Goal: Task Accomplishment & Management: Manage account settings

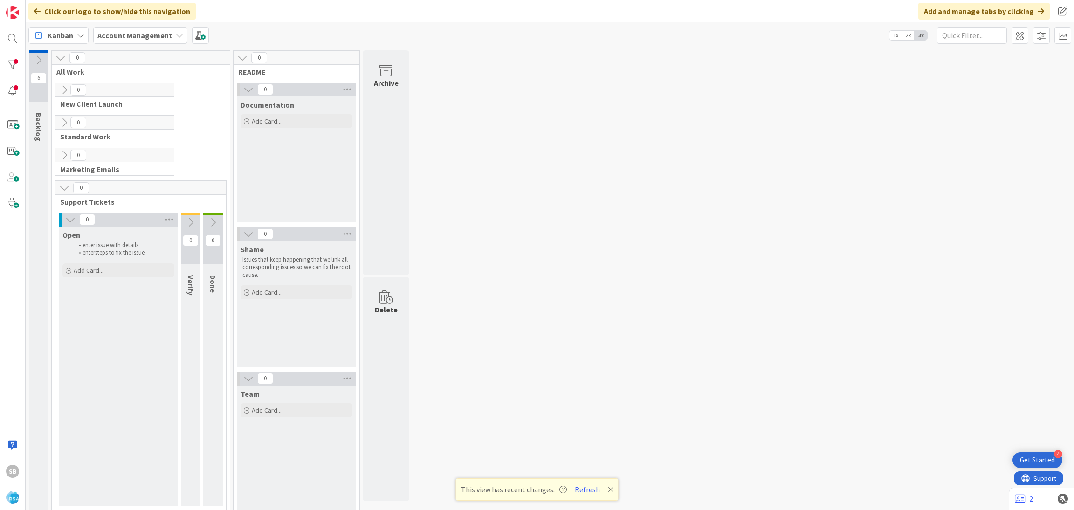
click at [3, 48] on div "SB" at bounding box center [13, 255] width 26 height 510
click at [9, 45] on div at bounding box center [12, 38] width 19 height 19
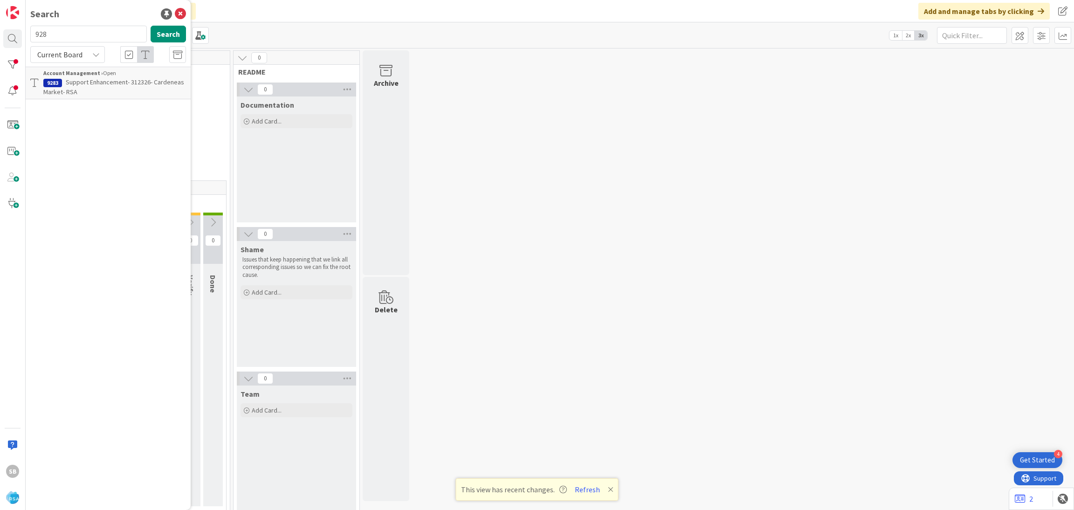
type input "928"
click at [144, 80] on span "Support Enhancement- 312326- Cardeneas Market- RSA" at bounding box center [113, 87] width 141 height 18
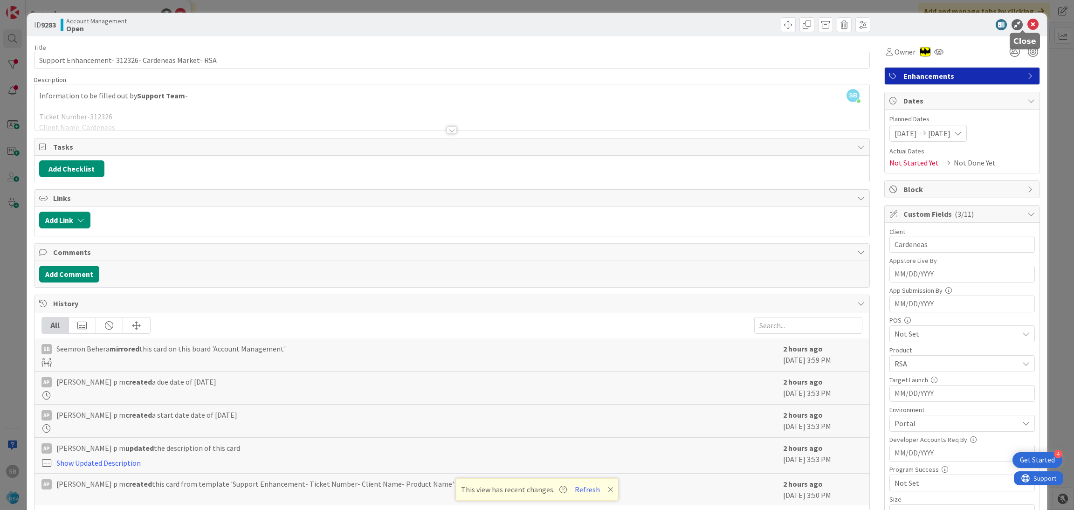
click at [1027, 23] on icon at bounding box center [1032, 24] width 11 height 11
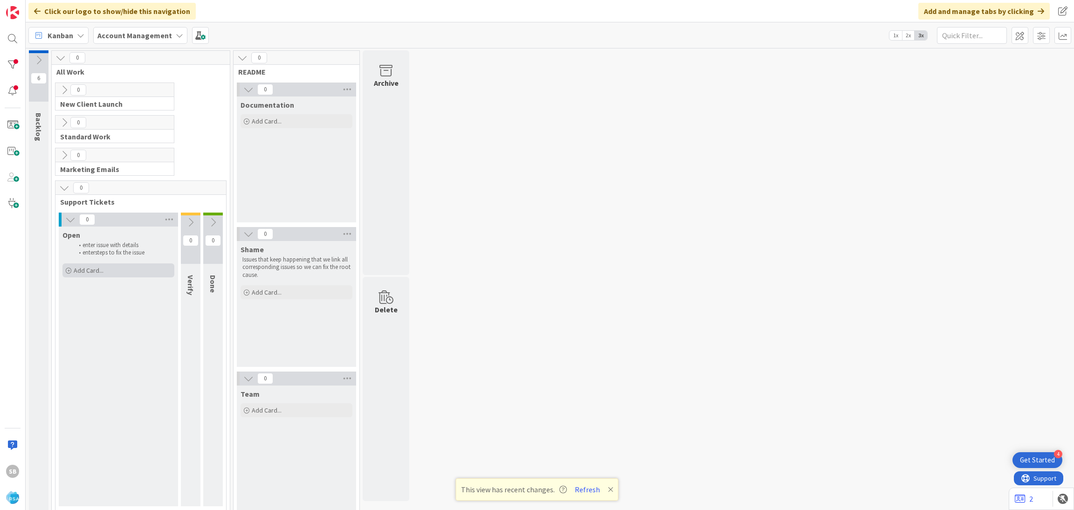
click at [106, 275] on div "Add Card..." at bounding box center [118, 270] width 112 height 14
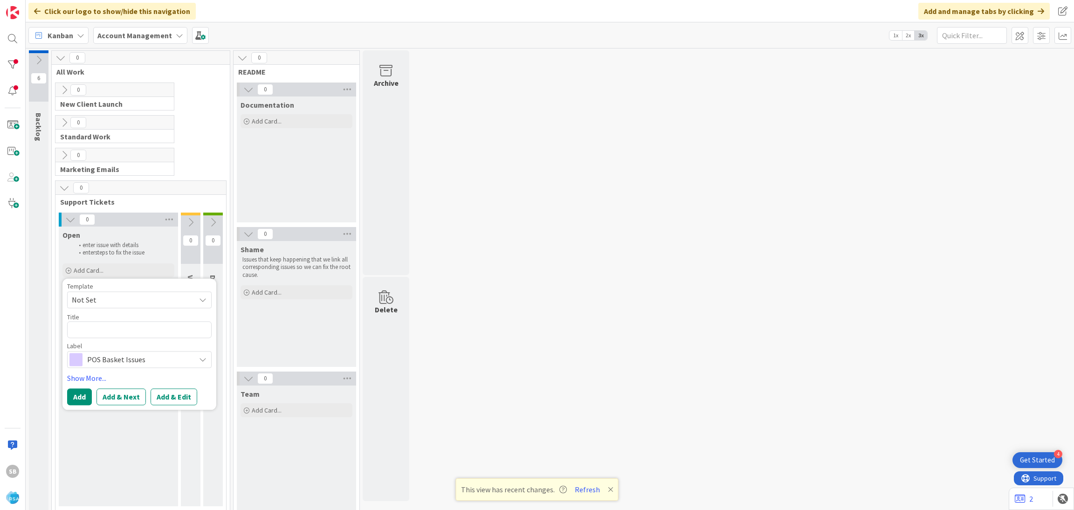
click at [117, 294] on span "Not Set" at bounding box center [130, 300] width 117 height 12
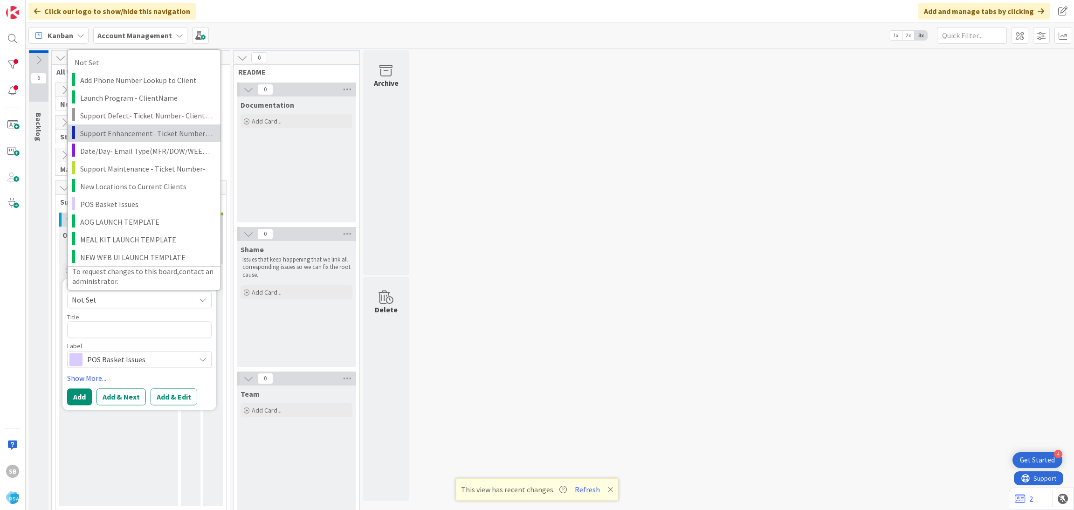
click at [126, 138] on span "Support Enhancement- Ticket Number- Client Name- Product Name" at bounding box center [146, 133] width 133 height 12
type textarea "x"
type textarea "Support Enhancement- Ticket Number- Client Name- Product Name"
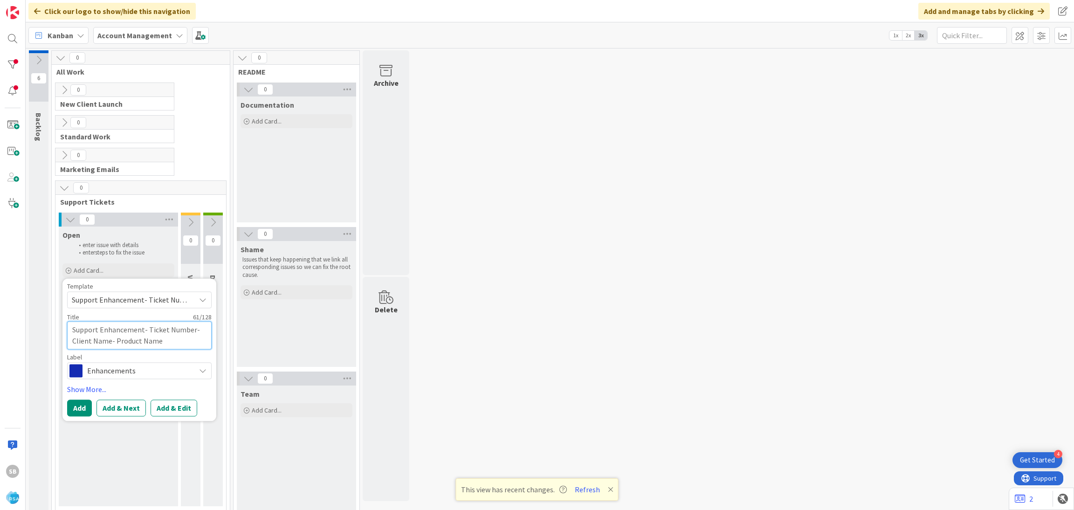
drag, startPoint x: 149, startPoint y: 334, endPoint x: 184, endPoint y: 341, distance: 36.1
click at [184, 341] on textarea "Support Enhancement- Ticket Number- Client Name- Product Name" at bounding box center [139, 335] width 145 height 28
type textarea "x"
type textarea "Support Enhancement- T"
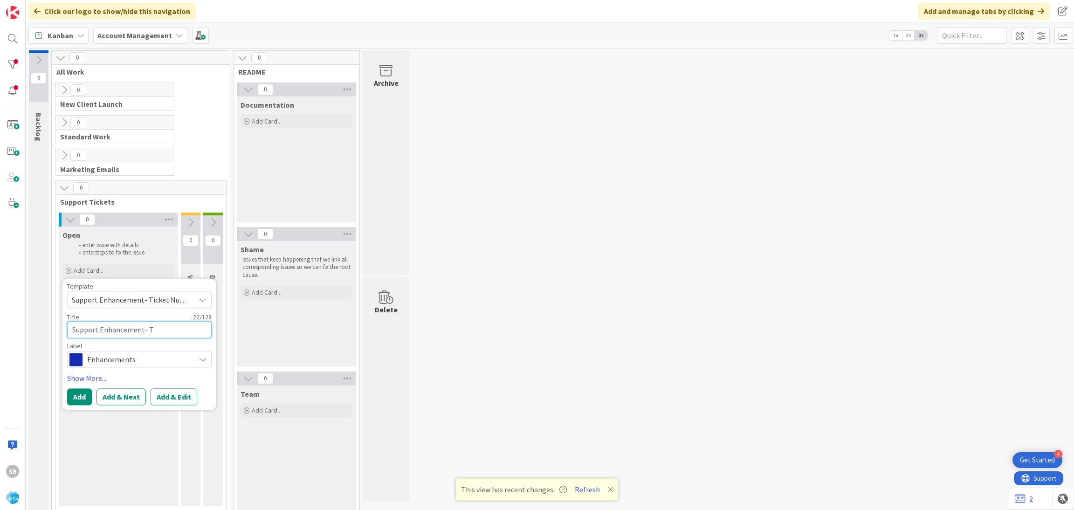
type textarea "x"
type textarea "Support Enhancement-"
paste textarea "312382"
type textarea "x"
type textarea "Support Enhancement- 312382"
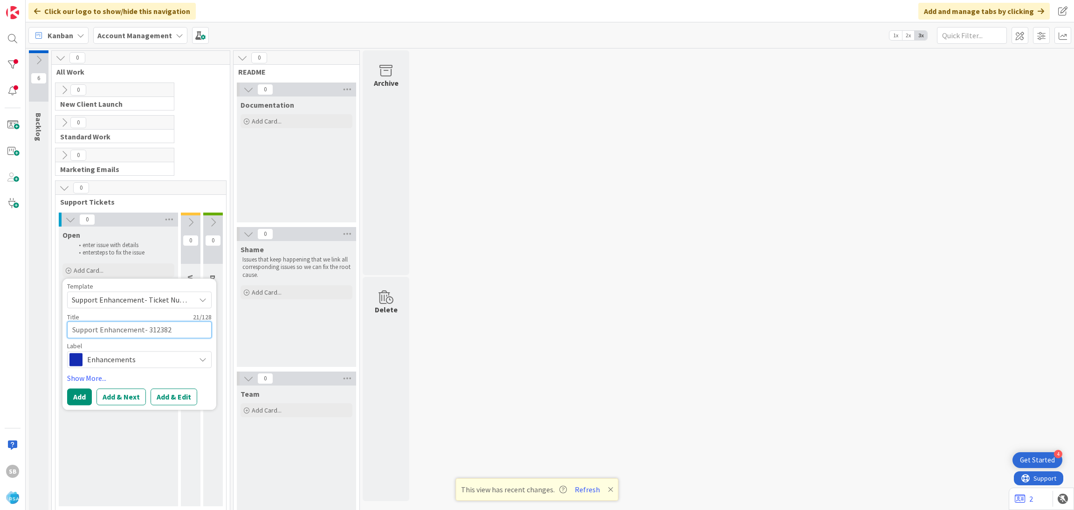
type textarea "x"
type textarea "Support Enhancement- 312382"
type textarea "x"
type textarea "Support Enhancement- 312382 -"
type textarea "x"
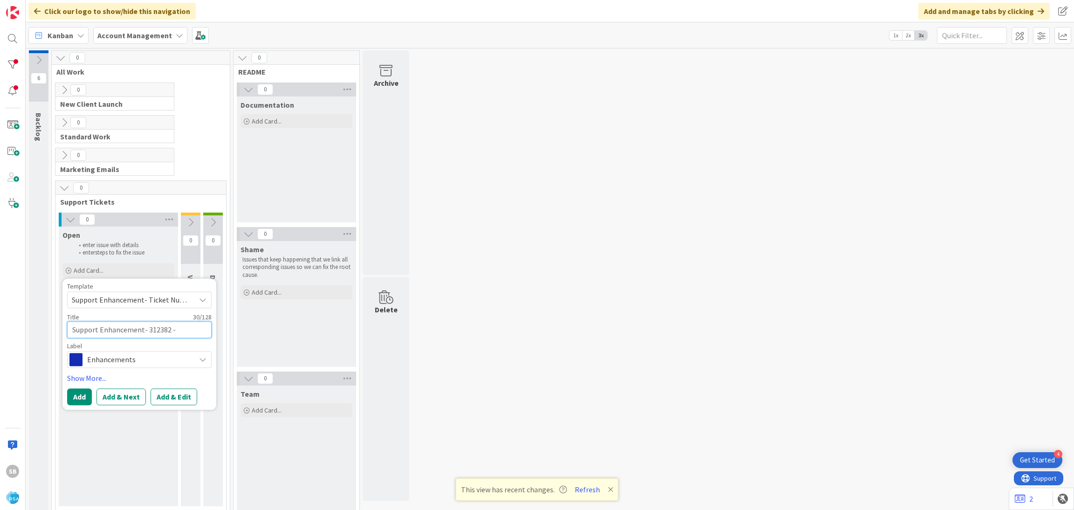
type textarea "Support Enhancement- 312382 -"
paste textarea "North State Lab"
type textarea "x"
type textarea "Support Enhancement- 312382 - [GEOGRAPHIC_DATA]"
type textarea "x"
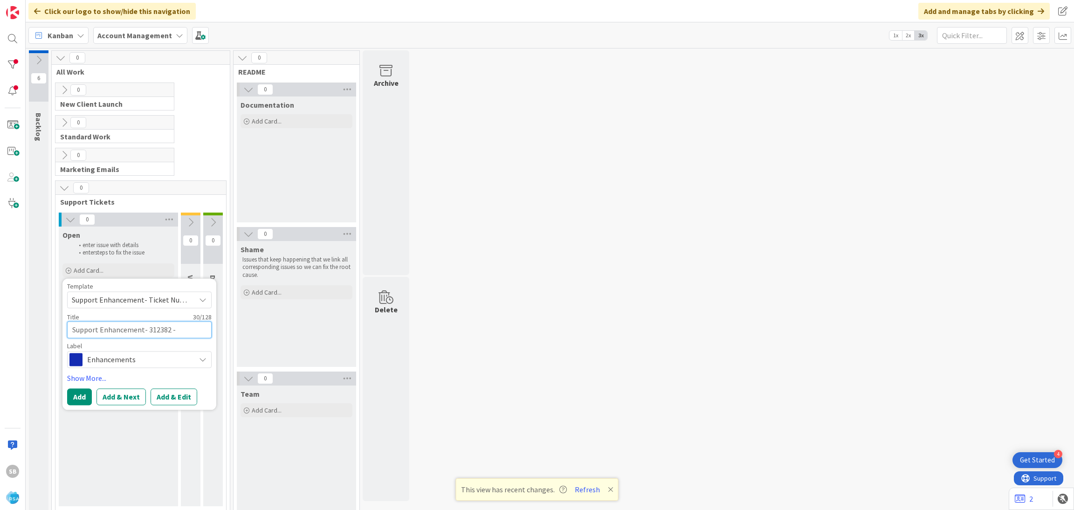
type textarea "Support Enhancement- 312382 - [GEOGRAPHIC_DATA]"
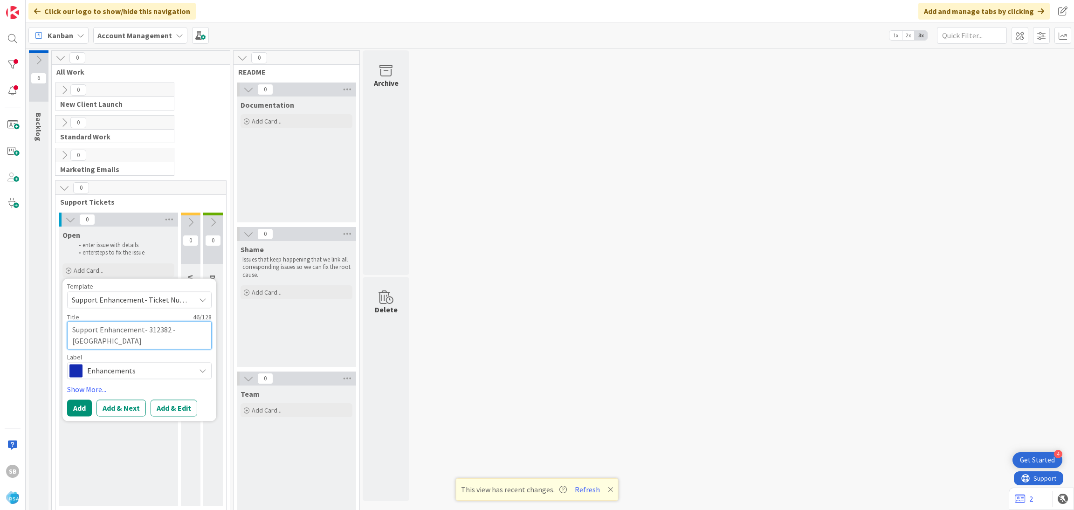
type textarea "x"
type textarea "Support Enhancement- 312382 - [GEOGRAPHIC_DATA] -"
type textarea "x"
type textarea "Support Enhancement- 312382 - [GEOGRAPHIC_DATA] -"
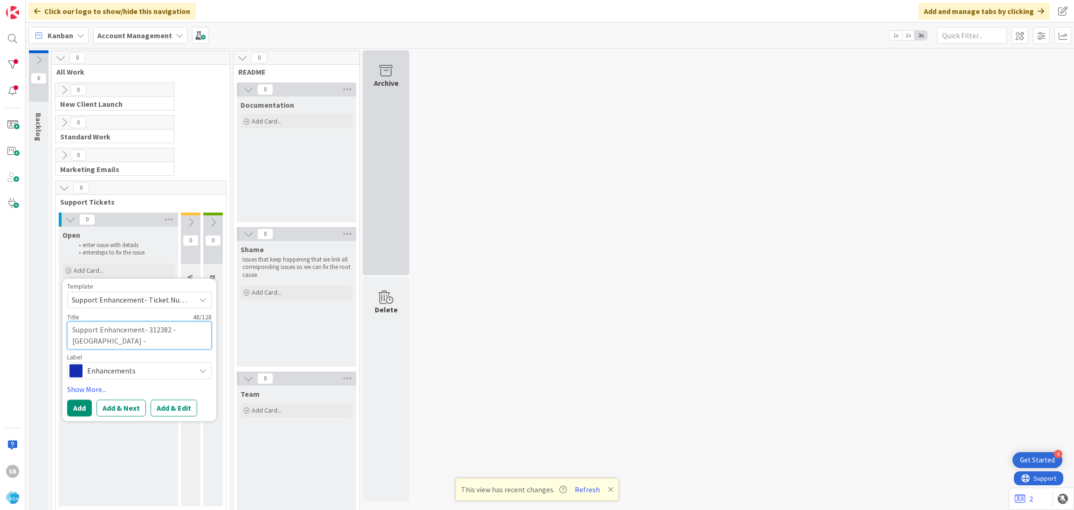
paste textarea "EXTERNAL: Re: EXTERNAL: Re: EXTERNAL: Re: EXTERNAL: Re: Angry Coupon"
type textarea "x"
type textarea "Support Enhancement- 312382 - North State Lab - EXTERNAL: Re: EXTERNAL: Re: EXT…"
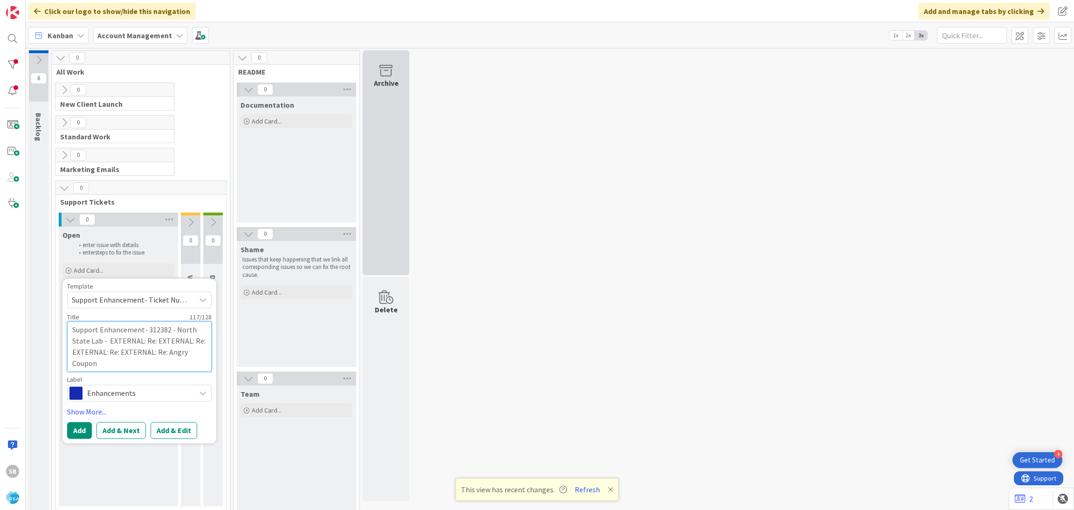
type textarea "x"
type textarea "Support Enhancement- 312382 - North State Lab - EXTERNAL: Re: EXTERNAL: Re: EXT…"
type textarea "x"
type textarea "Support Enhancement- 312382 - North State Lab - EXTERNAL: Re: EXTERNAL: Re: EXT…"
type textarea "x"
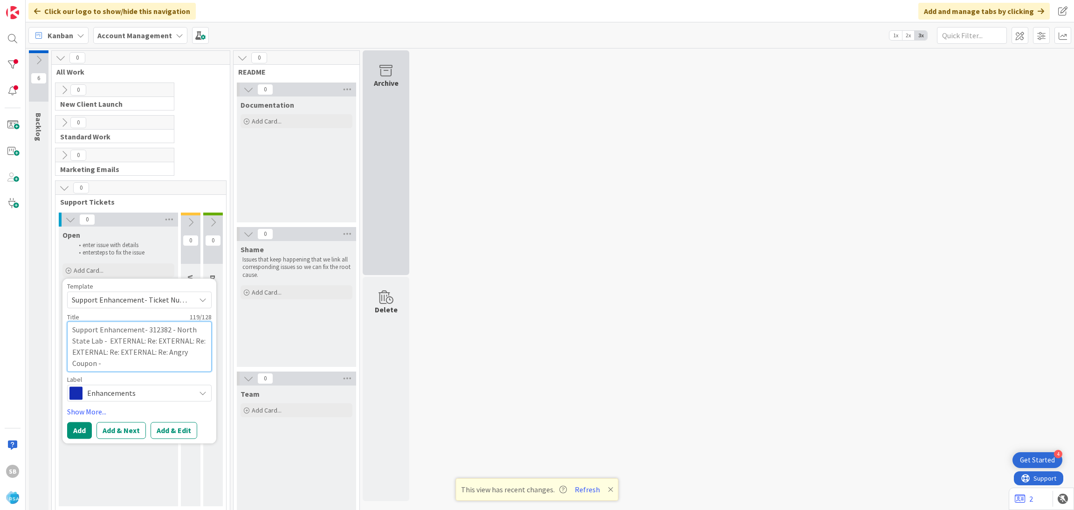
type textarea "Support Enhancement- 312382 - North State Lab - EXTERNAL: Re: EXTERNAL: Re: EXT…"
type textarea "x"
type textarea "Support Enhancement- 312382 - North State Lab - EXTERNAL: Re: EXTERNAL: Re: EXT…"
type textarea "x"
type textarea "Support Enhancement- 312382 - North State Lab - EXTERNAL: Re: EXTERNAL: Re: EXT…"
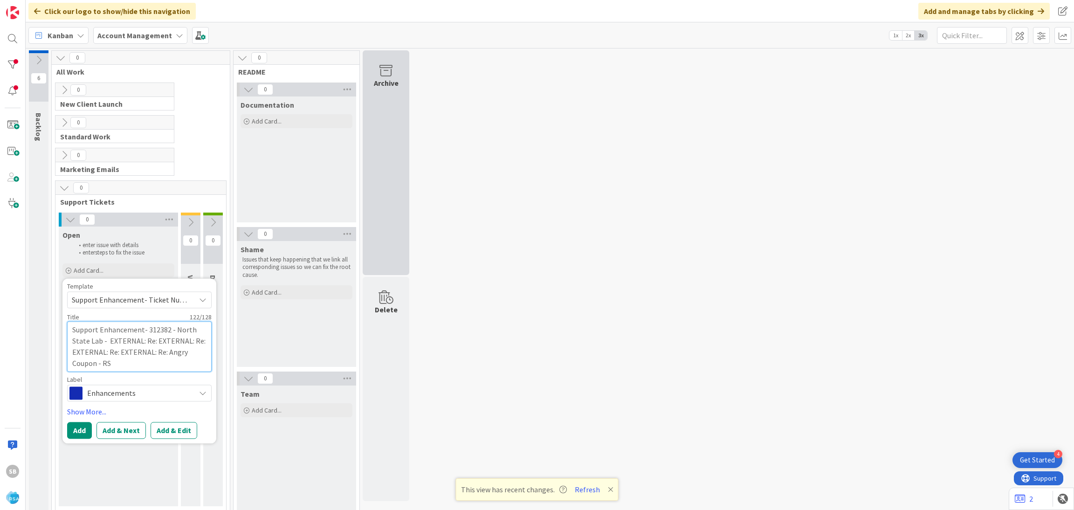
type textarea "x"
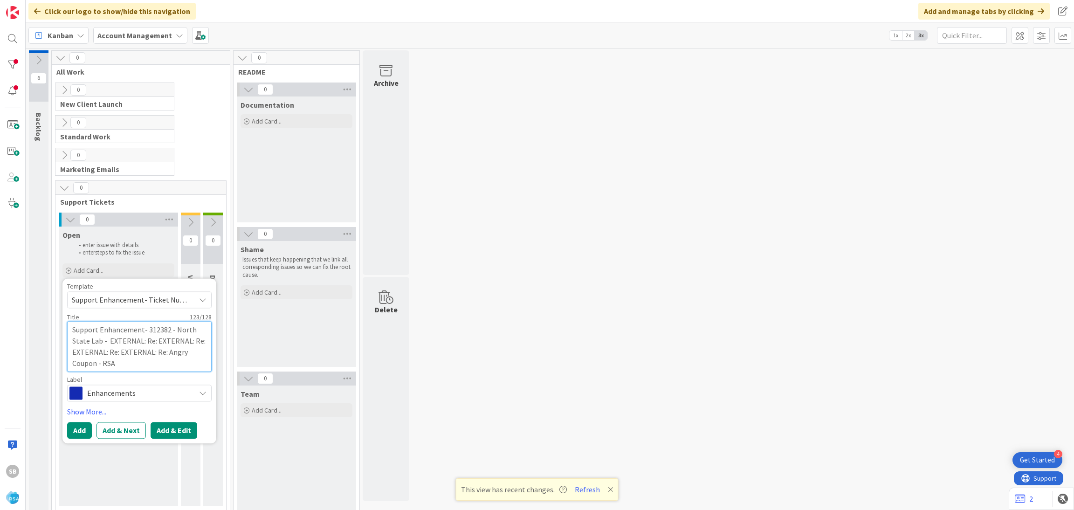
type textarea "Support Enhancement- 312382 - North State Lab - EXTERNAL: Re: EXTERNAL: Re: EXT…"
click at [181, 426] on button "Add & Edit" at bounding box center [174, 430] width 47 height 17
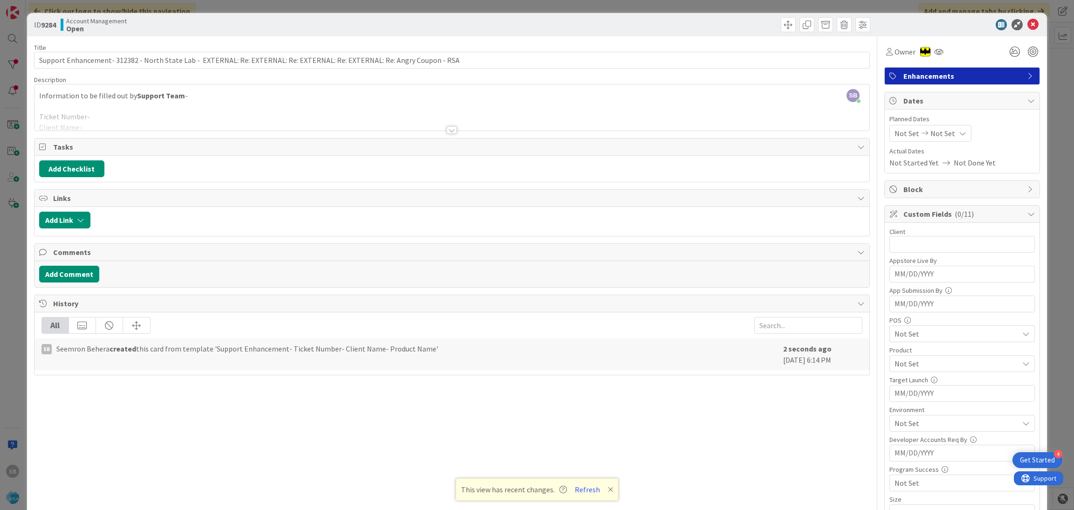
click at [303, 123] on div at bounding box center [451, 119] width 835 height 24
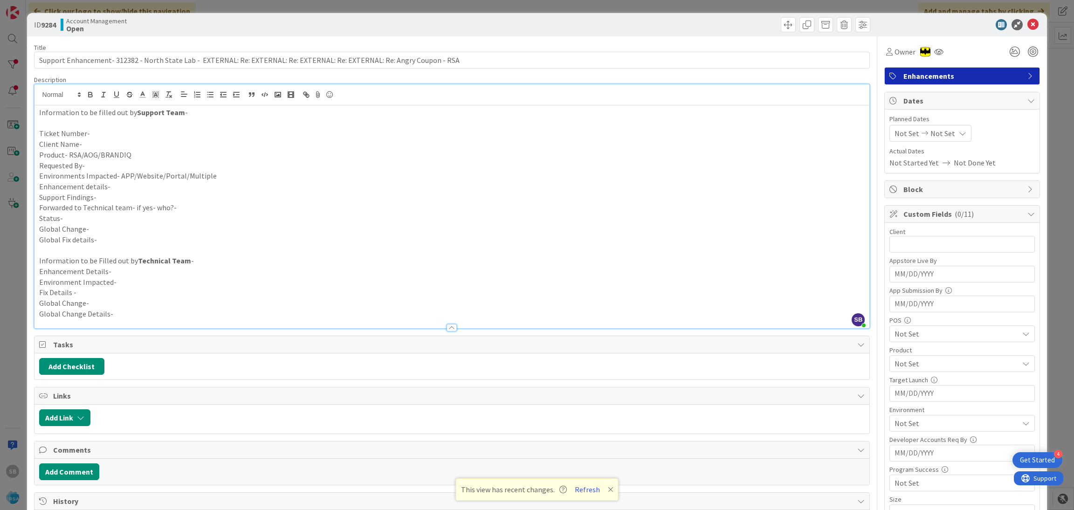
click at [114, 137] on p "Ticket Number-" at bounding box center [452, 133] width 826 height 11
click at [99, 134] on p "Ticket Number- 31282" at bounding box center [452, 133] width 826 height 11
click at [99, 148] on p "Client Name-" at bounding box center [452, 144] width 826 height 11
click at [139, 152] on p "Product- RSA/AOG/BRANDIQ" at bounding box center [452, 155] width 826 height 11
click at [119, 162] on p "Requested By-" at bounding box center [452, 165] width 826 height 11
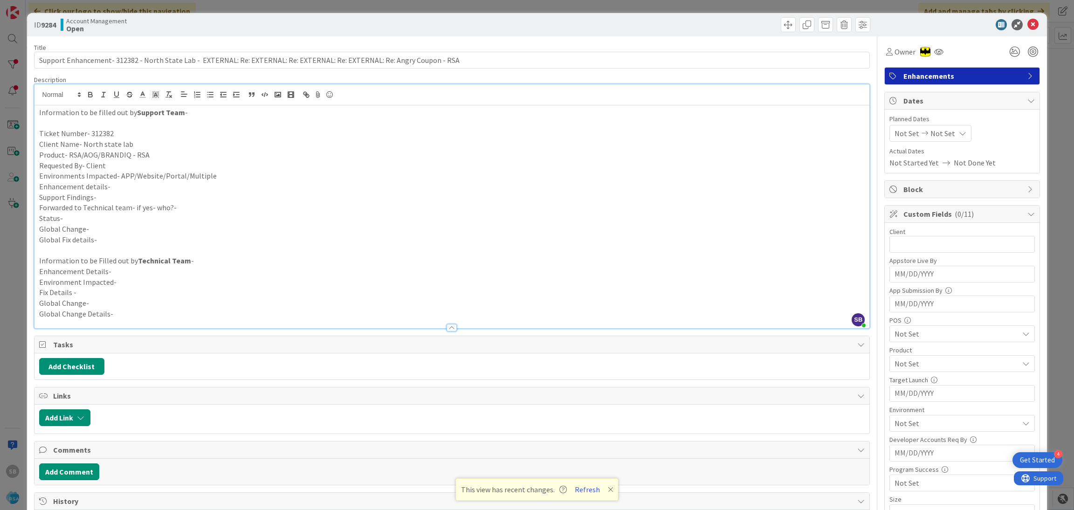
click at [241, 169] on p "Requested By- Client" at bounding box center [452, 165] width 826 height 11
click at [234, 174] on p "Environments Impacted- APP/Website/Portal/Multiple" at bounding box center [452, 176] width 826 height 11
click at [129, 191] on p "Enhancement details-" at bounding box center [452, 186] width 826 height 11
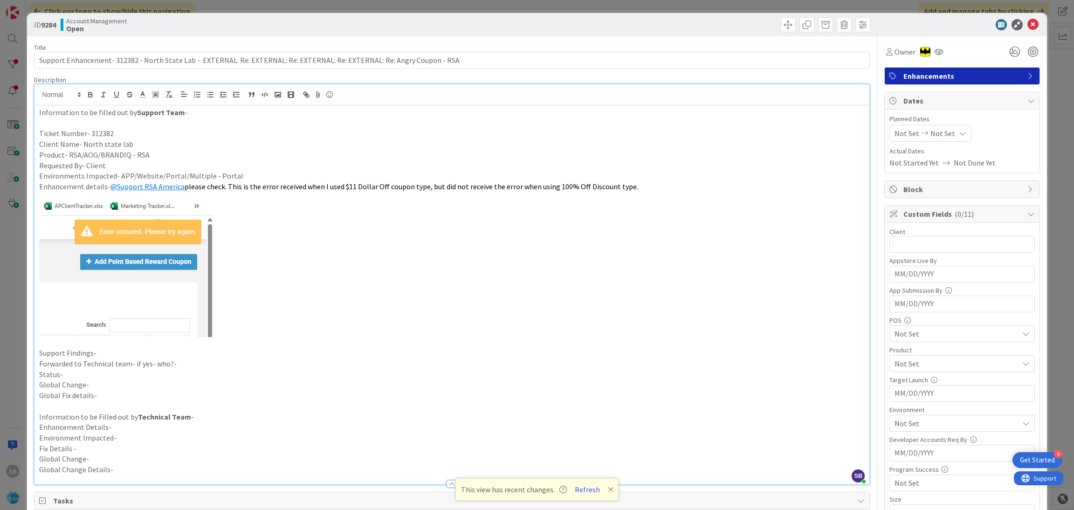
click at [107, 351] on p "Support Findings-" at bounding box center [452, 353] width 826 height 11
click at [197, 353] on p "Forwarded to Technical team- if yes- who?-" at bounding box center [452, 353] width 826 height 11
click at [130, 371] on p "Global Change-" at bounding box center [452, 374] width 826 height 11
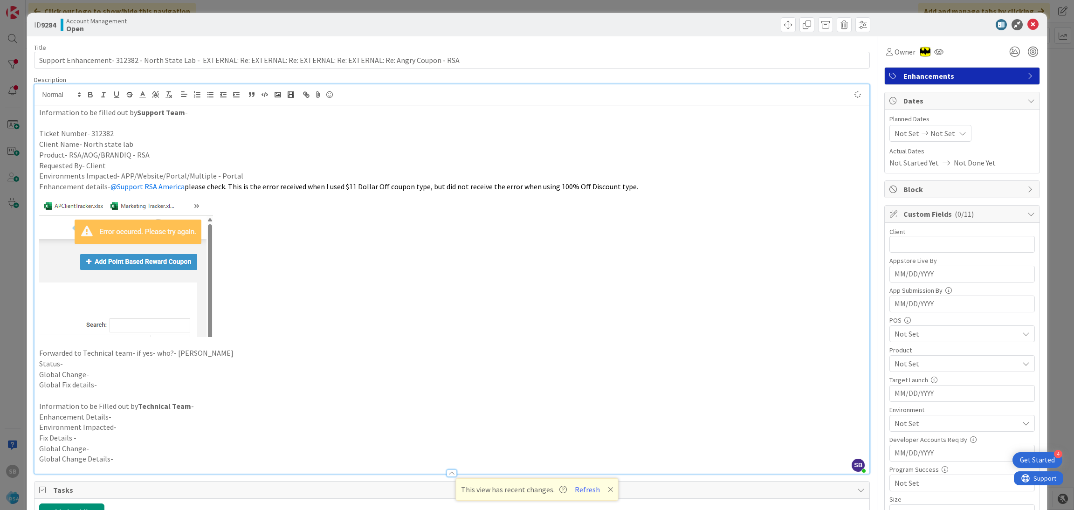
click at [94, 363] on p "Status-" at bounding box center [452, 363] width 826 height 11
click at [903, 129] on span "Not Set" at bounding box center [907, 133] width 25 height 11
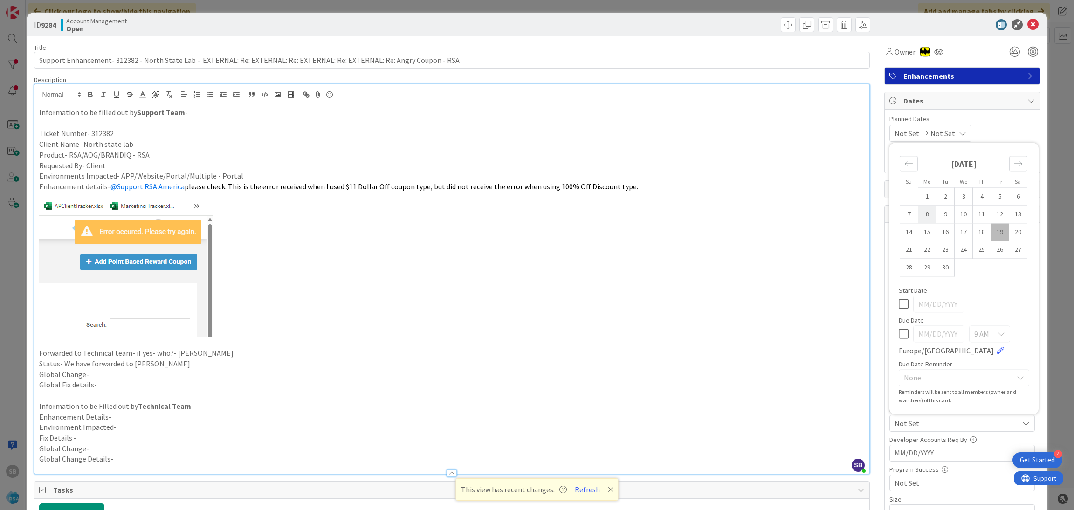
click at [918, 219] on td "8" at bounding box center [927, 215] width 18 height 18
type input "[DATE]"
click at [918, 227] on td "15" at bounding box center [927, 232] width 18 height 18
type input "[DATE]"
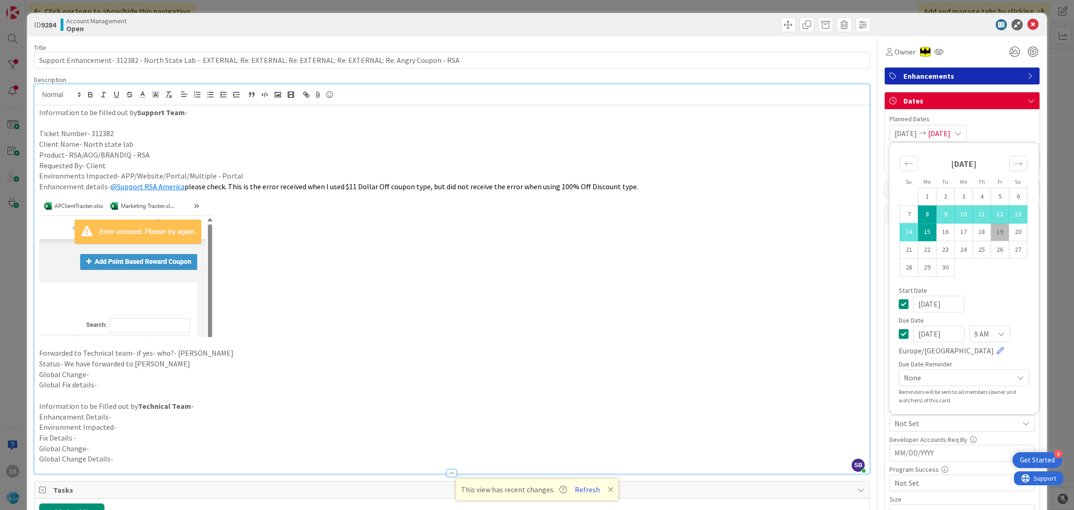
click at [921, 219] on td "8" at bounding box center [927, 215] width 18 height 18
click at [919, 233] on td "15" at bounding box center [927, 232] width 18 height 18
click at [998, 247] on td "26" at bounding box center [1000, 250] width 18 height 18
type input "[DATE]"
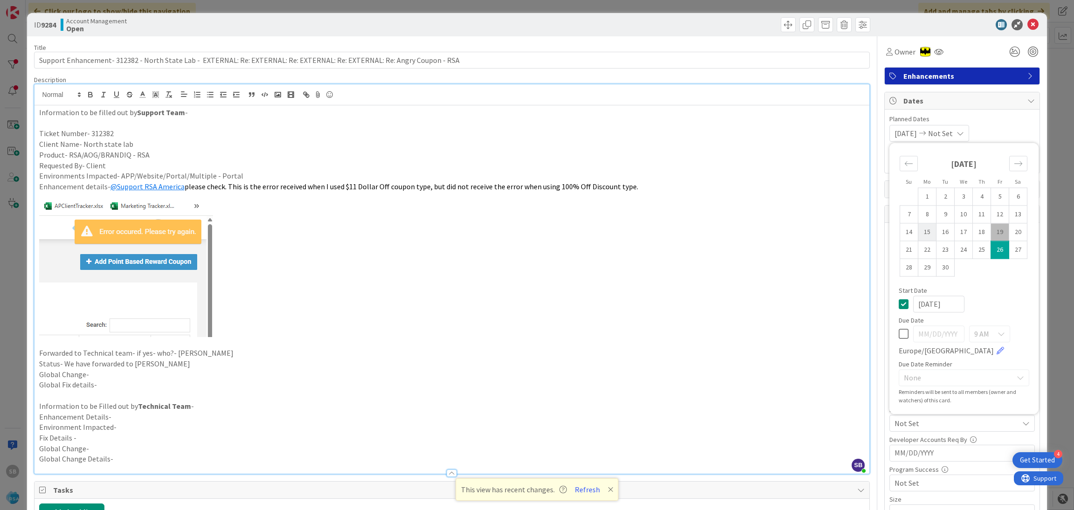
click at [919, 235] on td "15" at bounding box center [927, 232] width 18 height 18
type input "[DATE]"
click at [991, 248] on td "26" at bounding box center [1000, 250] width 18 height 18
type input "[DATE]"
click at [989, 118] on span "Planned Dates" at bounding box center [961, 119] width 145 height 10
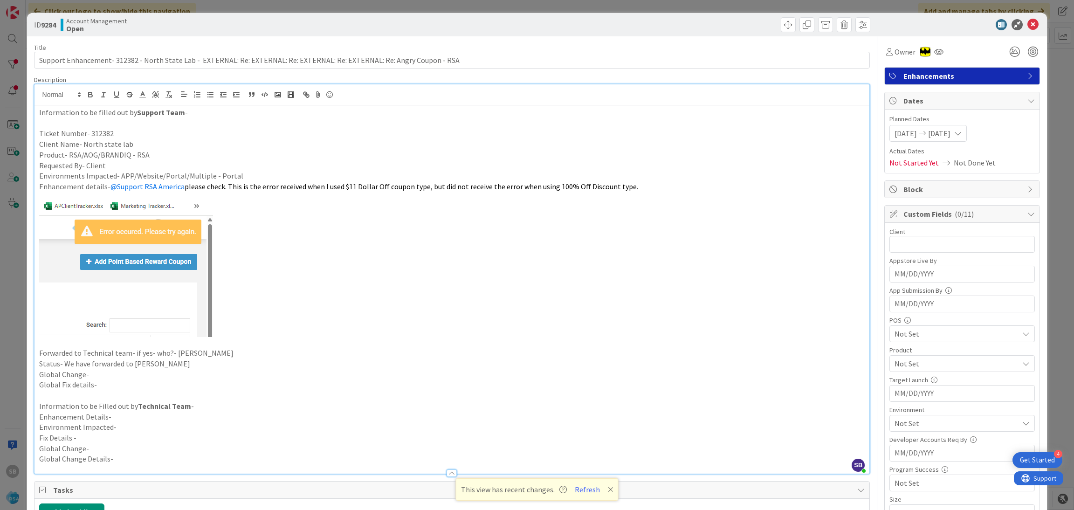
click at [922, 257] on div "Appstore Live By" at bounding box center [961, 260] width 145 height 7
click at [889, 235] on label "Client" at bounding box center [897, 231] width 16 height 8
click at [897, 243] on input "text" at bounding box center [961, 244] width 145 height 17
type input "North state lab"
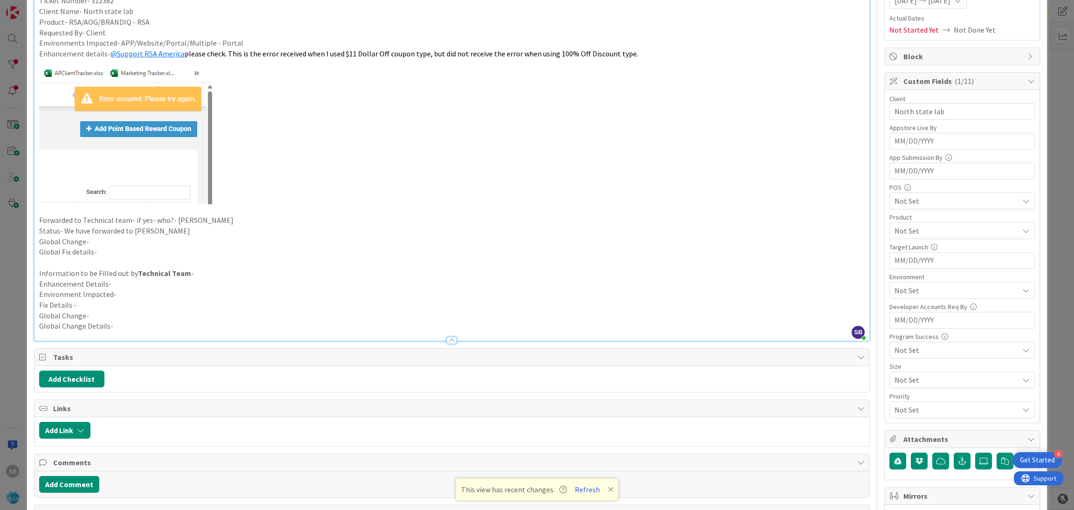
scroll to position [144, 0]
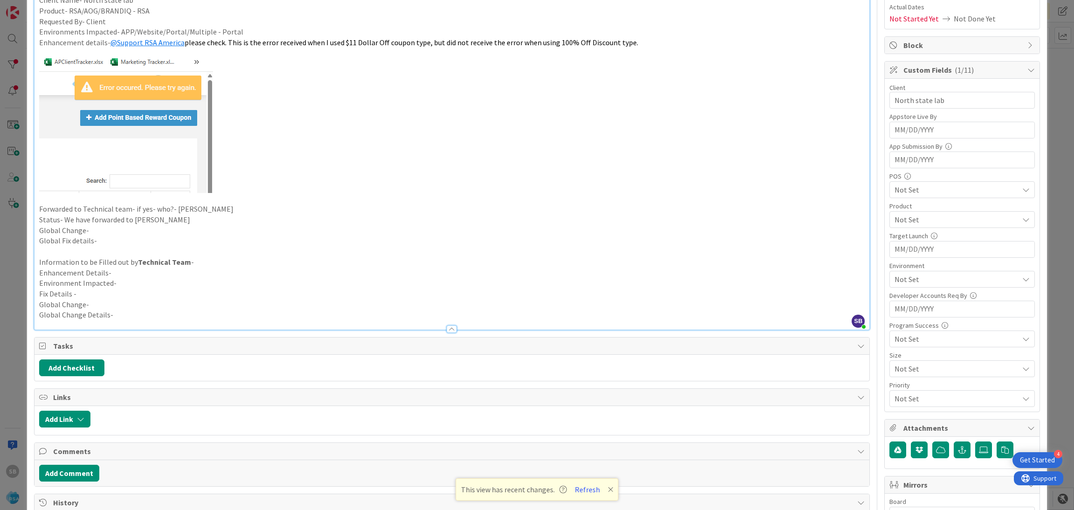
click at [895, 220] on span "Not Set" at bounding box center [957, 219] width 124 height 11
click at [903, 239] on span "RSA" at bounding box center [909, 241] width 13 height 14
click at [931, 218] on span "RSA" at bounding box center [957, 219] width 124 height 11
click at [905, 282] on span "Not Set" at bounding box center [957, 279] width 124 height 11
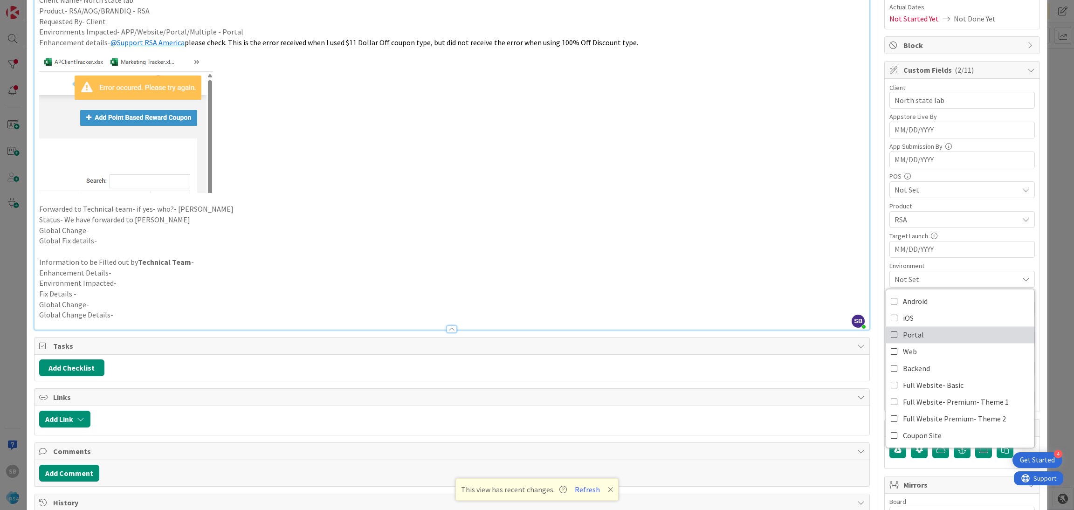
click at [908, 331] on span "Portal" at bounding box center [913, 335] width 21 height 14
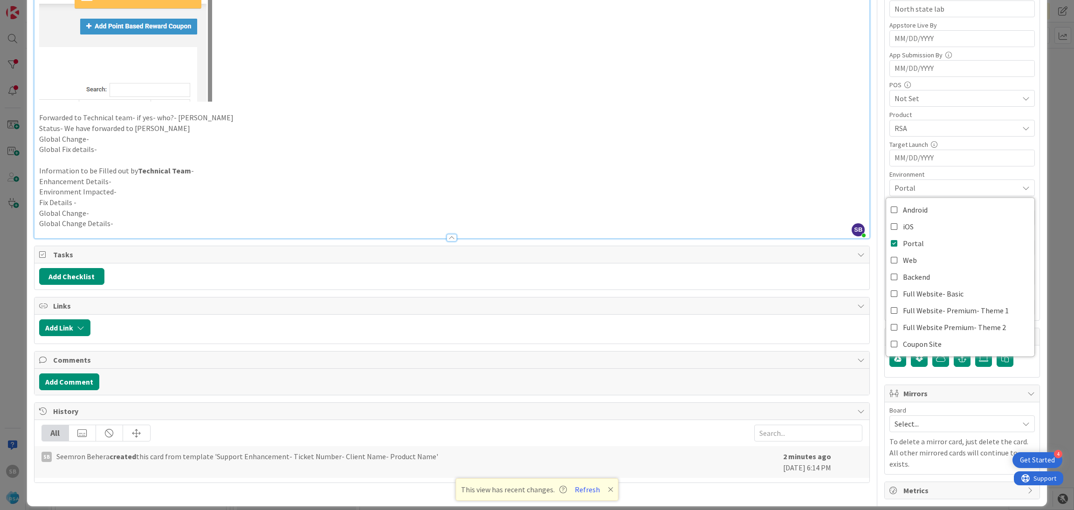
click at [917, 427] on span "Select..." at bounding box center [954, 423] width 119 height 13
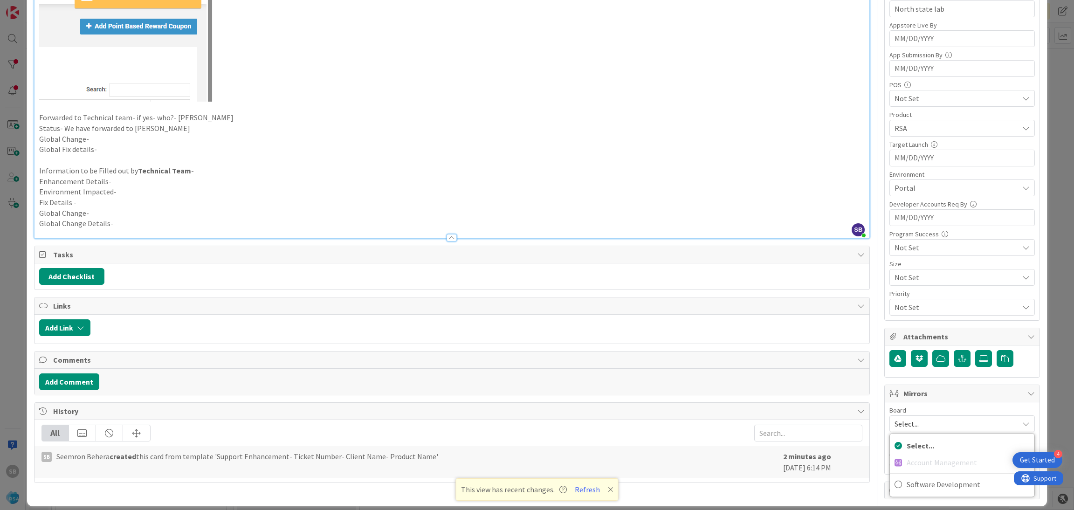
click at [915, 474] on hr at bounding box center [962, 473] width 145 height 0
click at [907, 481] on span "Software Development" at bounding box center [968, 484] width 123 height 14
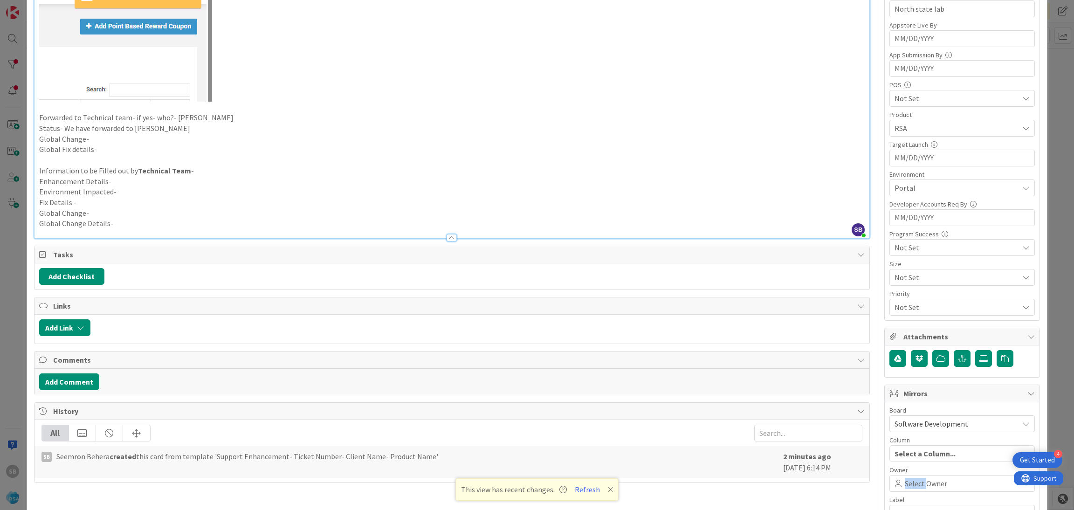
click at [905, 481] on span "Select Owner" at bounding box center [926, 483] width 42 height 11
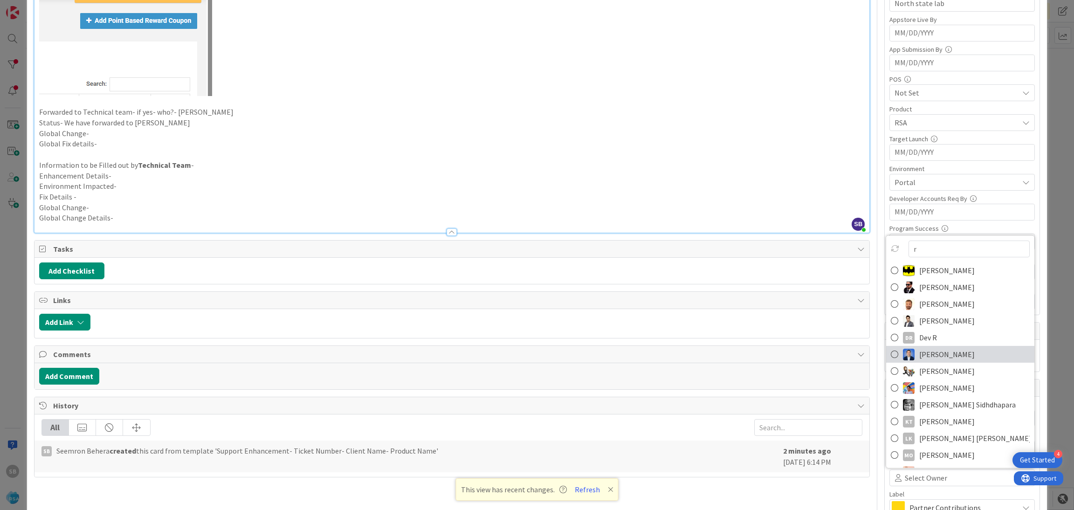
type input "ra"
click at [945, 362] on span "[PERSON_NAME]" at bounding box center [946, 355] width 55 height 14
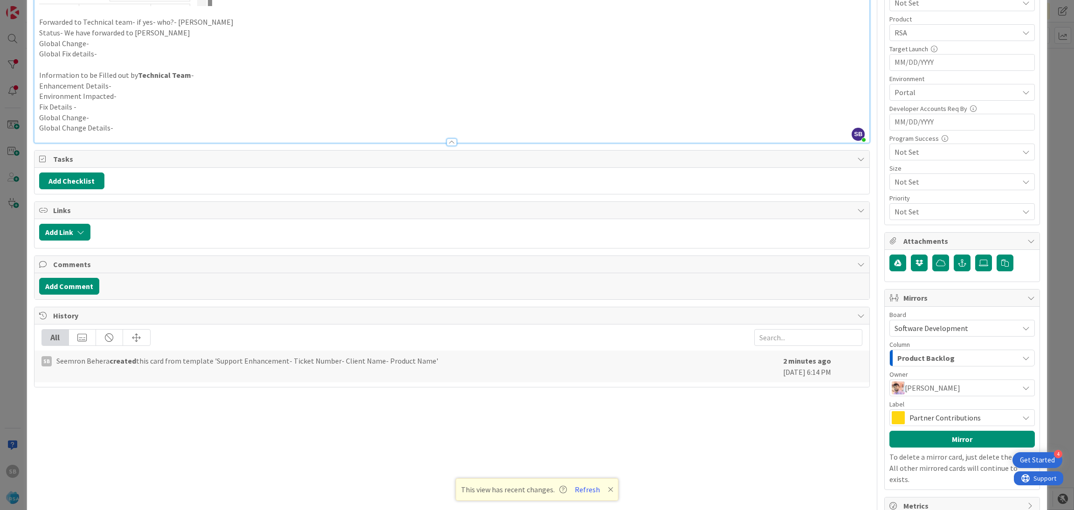
scroll to position [334, 0]
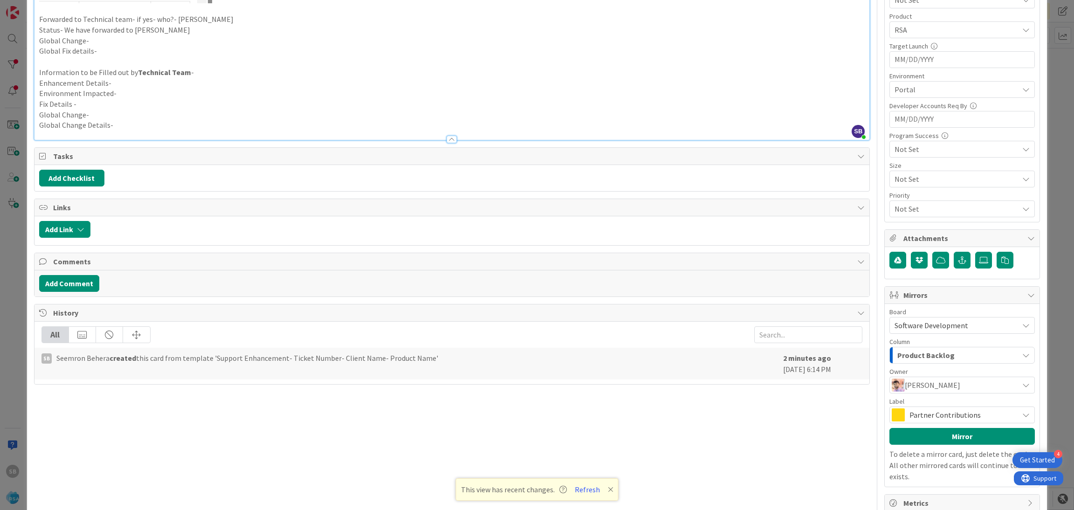
click at [938, 421] on span "Partner Contributions" at bounding box center [961, 414] width 104 height 13
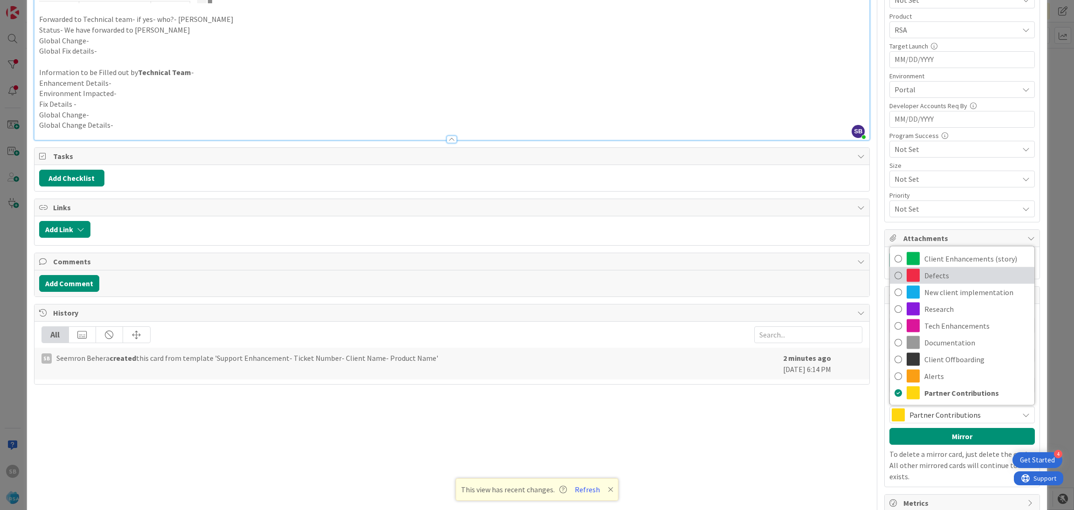
click at [936, 274] on span "Defects" at bounding box center [976, 275] width 105 height 14
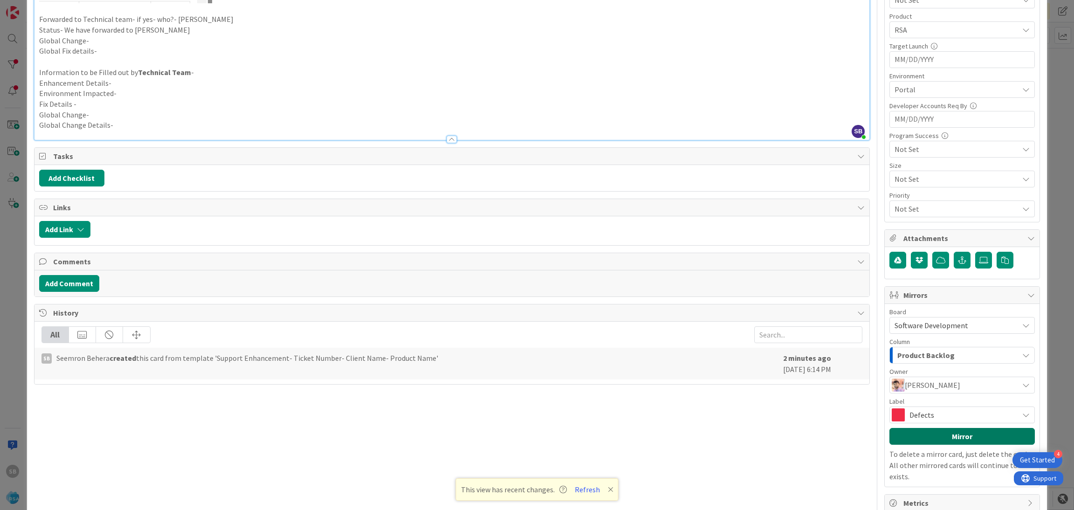
click at [929, 439] on button "Mirror" at bounding box center [961, 436] width 145 height 17
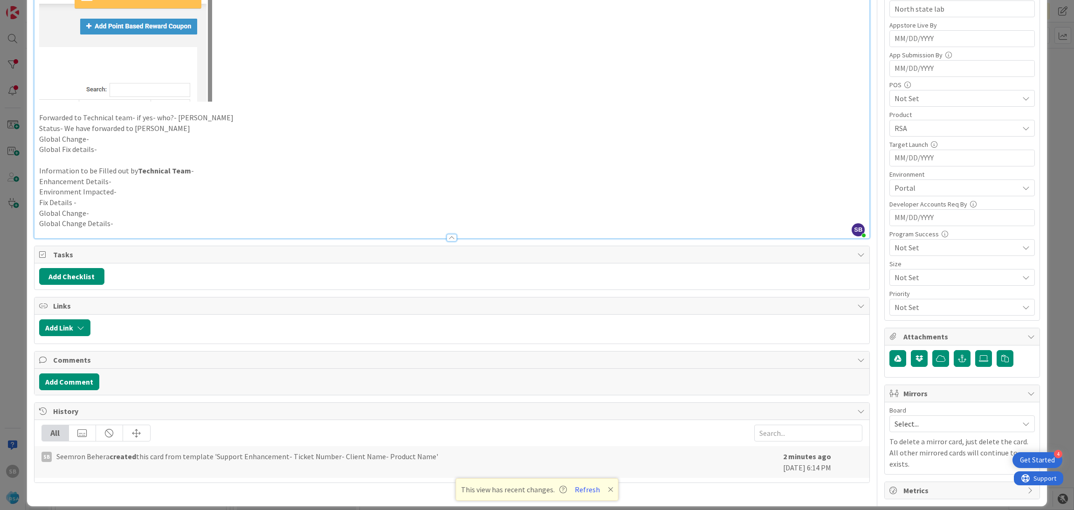
scroll to position [0, 0]
